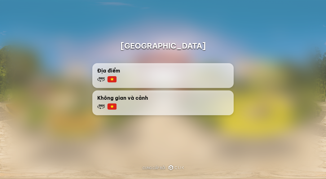
click at [105, 111] on div "Không gian và cảnh" at bounding box center [162, 102] width 141 height 25
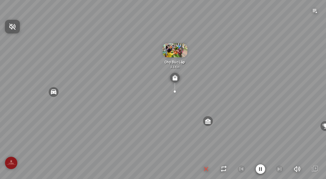
click at [171, 46] on div at bounding box center [163, 89] width 326 height 179
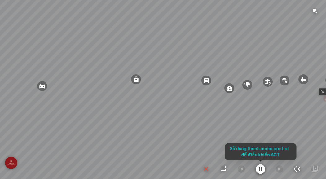
click at [299, 173] on icon "button" at bounding box center [297, 168] width 8 height 7
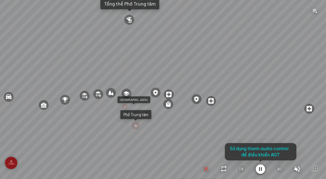
click at [301, 178] on div at bounding box center [163, 89] width 326 height 179
click at [296, 168] on icon "button" at bounding box center [296, 168] width 7 height 7
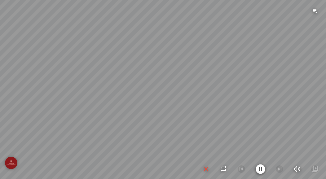
click at [239, 174] on div at bounding box center [260, 169] width 116 height 10
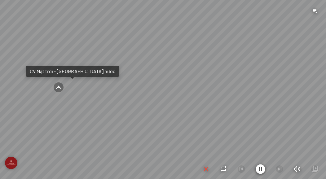
click at [254, 170] on div at bounding box center [260, 169] width 116 height 10
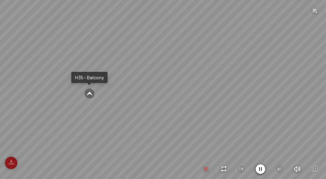
click at [261, 170] on icon "button" at bounding box center [261, 169] width 10 height 10
click at [249, 164] on div "F65 - Balcony H35 - Balcony" at bounding box center [163, 89] width 326 height 179
click at [254, 169] on div at bounding box center [260, 169] width 116 height 10
click at [251, 172] on div at bounding box center [260, 169] width 116 height 10
click at [262, 172] on icon "button" at bounding box center [259, 168] width 7 height 7
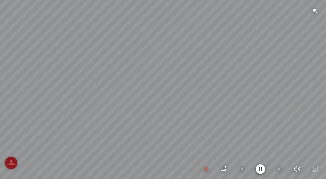
click at [256, 166] on icon "button" at bounding box center [261, 169] width 10 height 10
click at [258, 171] on icon "button" at bounding box center [259, 168] width 7 height 7
click at [256, 165] on icon "button" at bounding box center [259, 168] width 7 height 7
click at [258, 165] on button "button" at bounding box center [260, 169] width 10 height 10
click at [252, 166] on div at bounding box center [260, 169] width 116 height 10
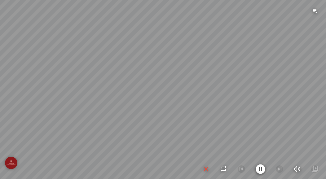
click at [256, 171] on icon "button" at bounding box center [261, 169] width 10 height 10
click at [257, 170] on icon "button" at bounding box center [259, 168] width 7 height 7
click at [257, 169] on icon "button" at bounding box center [259, 168] width 7 height 7
click at [256, 168] on button "button" at bounding box center [260, 169] width 10 height 10
click at [262, 172] on icon "button" at bounding box center [259, 168] width 7 height 7
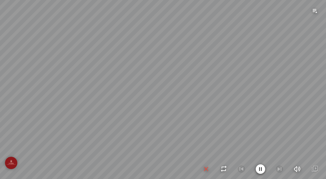
click at [258, 170] on icon "button" at bounding box center [261, 169] width 10 height 10
click at [255, 170] on button "button" at bounding box center [260, 169] width 10 height 10
click at [254, 173] on div at bounding box center [260, 169] width 116 height 10
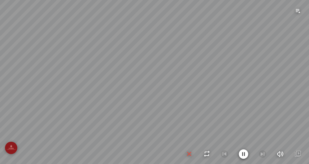
click at [239, 157] on icon "button" at bounding box center [244, 154] width 10 height 10
click at [243, 155] on icon "button" at bounding box center [243, 153] width 7 height 7
click at [244, 157] on icon "button" at bounding box center [244, 154] width 10 height 10
click at [234, 154] on div at bounding box center [244, 154] width 116 height 10
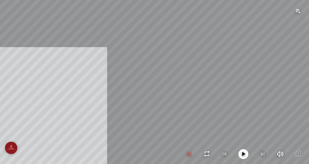
click at [280, 157] on icon "button" at bounding box center [280, 153] width 8 height 7
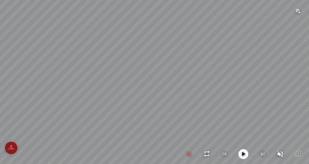
click at [278, 156] on icon "button" at bounding box center [280, 153] width 7 height 7
click at [241, 157] on icon "button" at bounding box center [243, 153] width 7 height 7
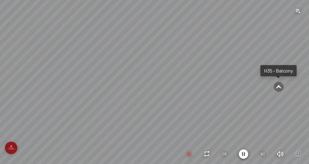
click at [293, 10] on button "button" at bounding box center [298, 11] width 12 height 12
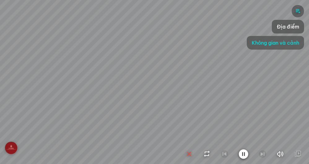
click at [241, 155] on icon "button" at bounding box center [244, 154] width 10 height 10
click at [280, 155] on icon "button" at bounding box center [280, 153] width 8 height 7
click at [278, 152] on icon "button" at bounding box center [280, 153] width 7 height 7
click at [294, 148] on div "F65 - Balcony H35 - Balcony" at bounding box center [154, 82] width 309 height 164
click at [277, 152] on icon "button" at bounding box center [280, 153] width 8 height 7
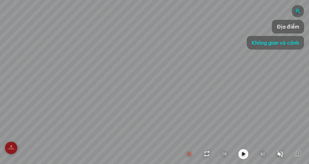
click at [277, 150] on icon "button" at bounding box center [280, 153] width 7 height 7
click at [228, 157] on div at bounding box center [244, 154] width 116 height 10
click at [244, 151] on icon "button" at bounding box center [243, 153] width 7 height 7
click at [233, 151] on div at bounding box center [244, 154] width 116 height 10
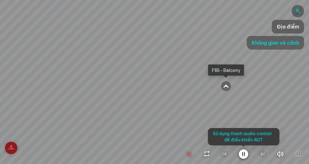
click at [252, 49] on div "Không gian và cảnh" at bounding box center [275, 43] width 57 height 14
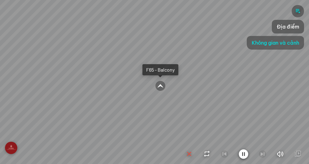
click at [263, 40] on span "Không gian và cảnh" at bounding box center [275, 42] width 47 height 7
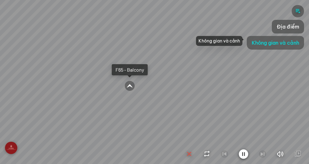
click at [268, 40] on span "Không gian và cảnh" at bounding box center [275, 42] width 47 height 7
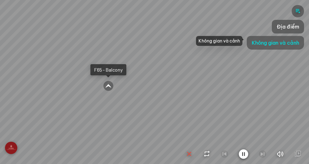
click at [261, 37] on div "Không gian và cảnh" at bounding box center [275, 43] width 57 height 14
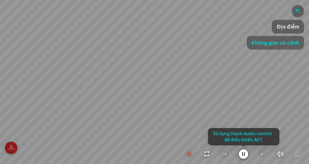
click at [3, 150] on div at bounding box center [154, 82] width 309 height 164
click at [3, 147] on div at bounding box center [154, 82] width 309 height 164
click at [213, 150] on div at bounding box center [244, 154] width 116 height 10
click at [278, 147] on div "Sử dụng thanh audio control để điều khiển AGT" at bounding box center [244, 138] width 72 height 20
click at [272, 147] on div "Sử dụng thanh audio control để điều khiển AGT" at bounding box center [244, 138] width 72 height 20
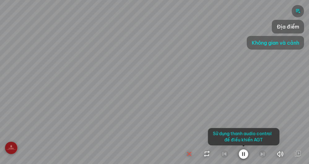
click at [282, 151] on icon "button" at bounding box center [280, 153] width 8 height 7
click at [274, 143] on div "Sử dụng thanh audio control để điều khiển AGT" at bounding box center [244, 136] width 72 height 17
click at [257, 147] on body "F65 - Balcony H35 - Balcony INFO: krpano 1.20.8 (build [DATE]) INFO: HTML5/Desk…" at bounding box center [154, 82] width 309 height 164
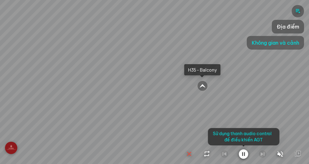
click at [258, 147] on div "Sử dụng thanh audio control để điều khiển AGT" at bounding box center [244, 138] width 72 height 20
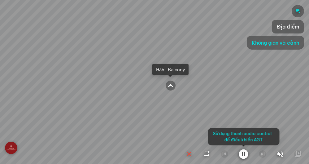
click at [274, 147] on div "Sử dụng thanh audio control để điều khiển AGT" at bounding box center [244, 138] width 72 height 20
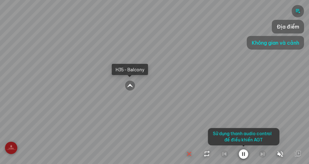
click at [278, 143] on div "Sử dụng thanh audio control để điều khiển AGT" at bounding box center [244, 136] width 72 height 17
click at [277, 151] on icon "button" at bounding box center [280, 153] width 7 height 7
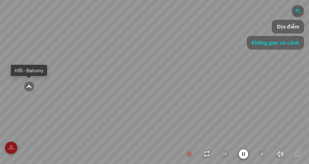
click at [242, 151] on icon "button" at bounding box center [244, 154] width 10 height 10
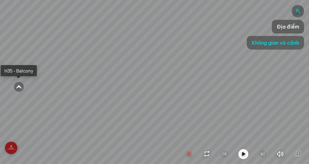
click at [243, 154] on icon "button" at bounding box center [243, 153] width 7 height 7
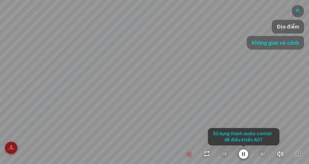
click at [160, 113] on div at bounding box center [154, 82] width 309 height 164
